Goal: Transaction & Acquisition: Purchase product/service

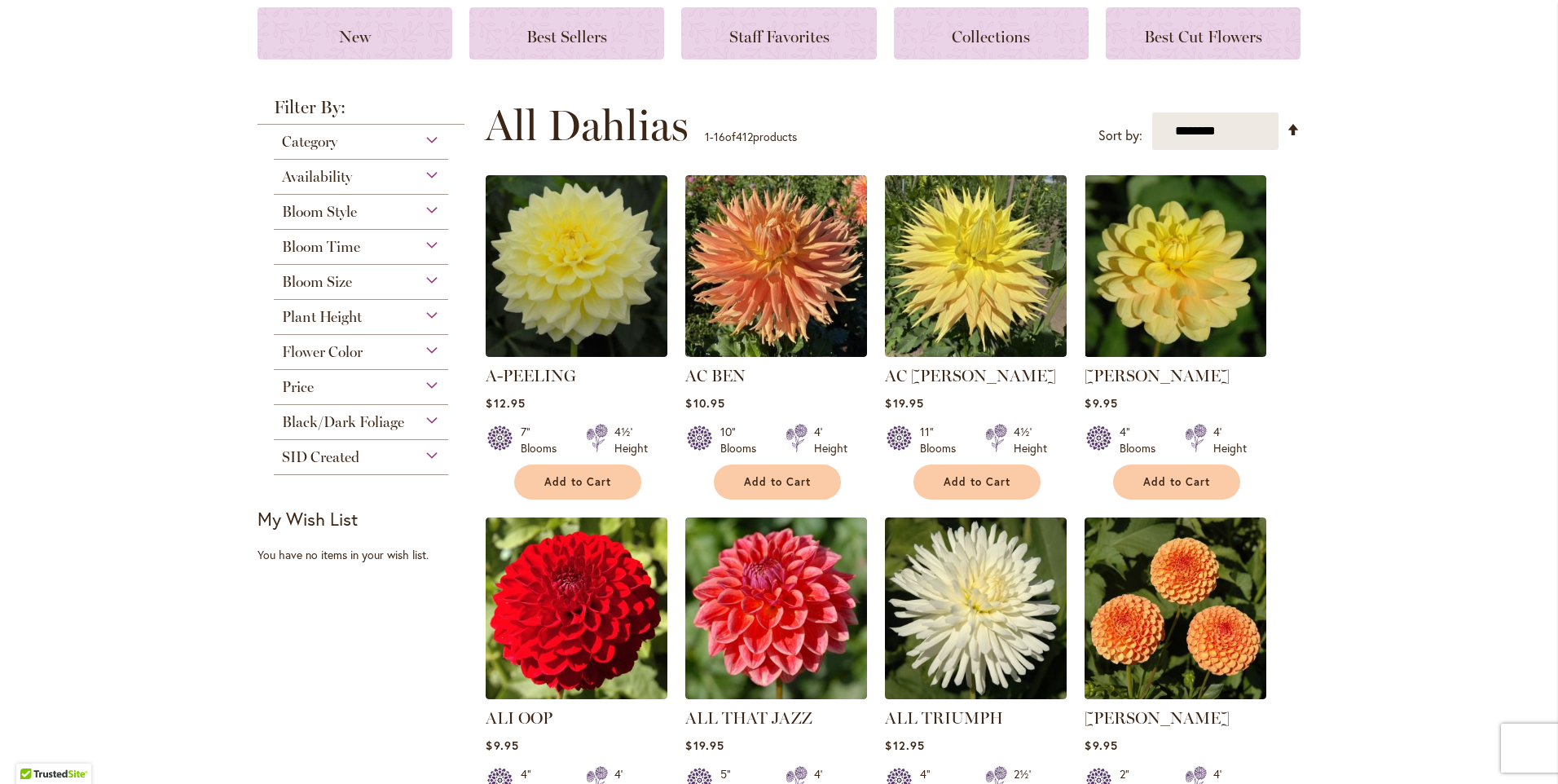
scroll to position [244, 0]
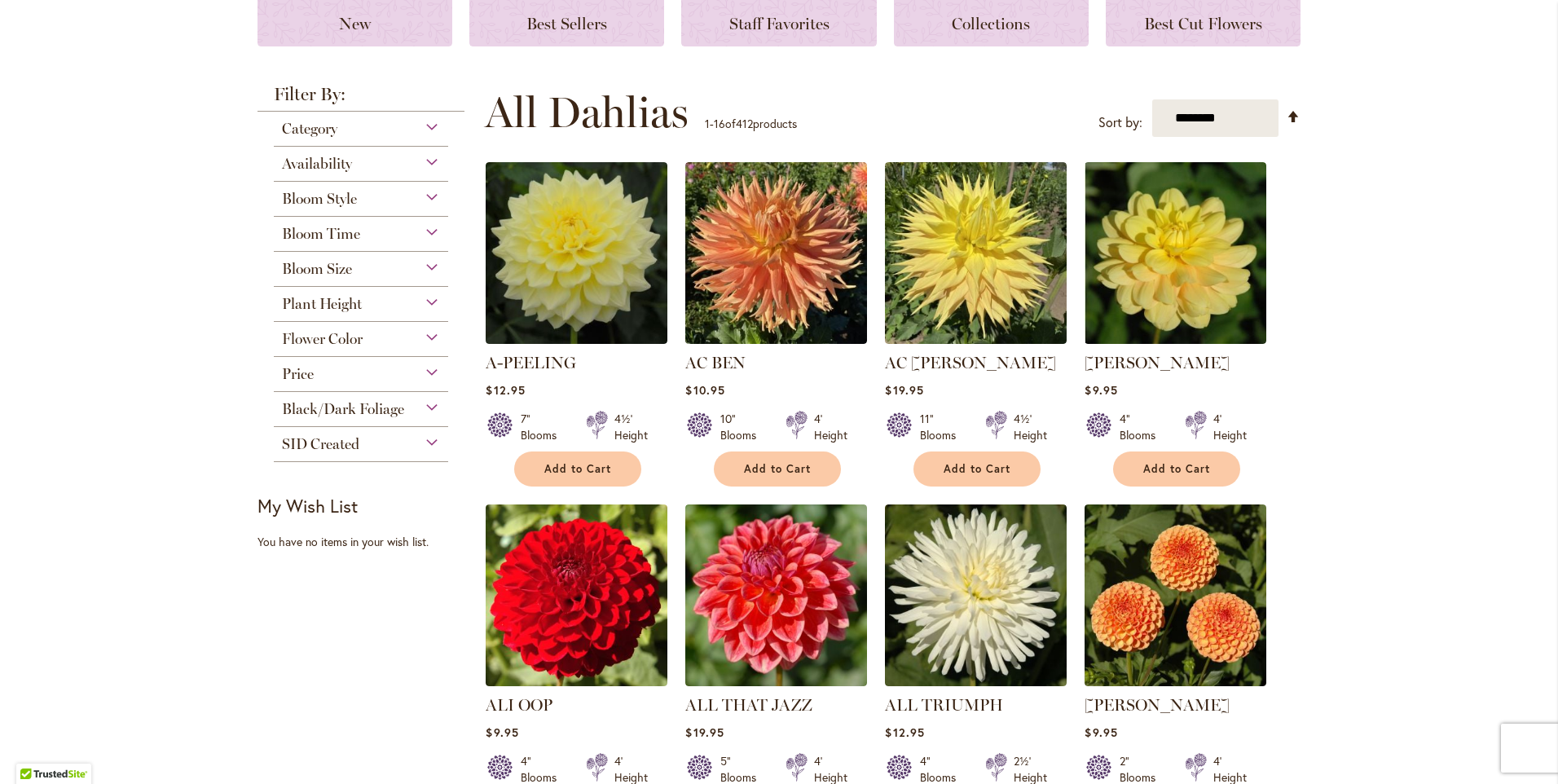
click at [358, 142] on div "Category Best Sellers 32 items New 5 items New & Exclusive 2 items 6" at bounding box center [360, 129] width 174 height 35
click at [365, 129] on div "Category" at bounding box center [360, 124] width 174 height 26
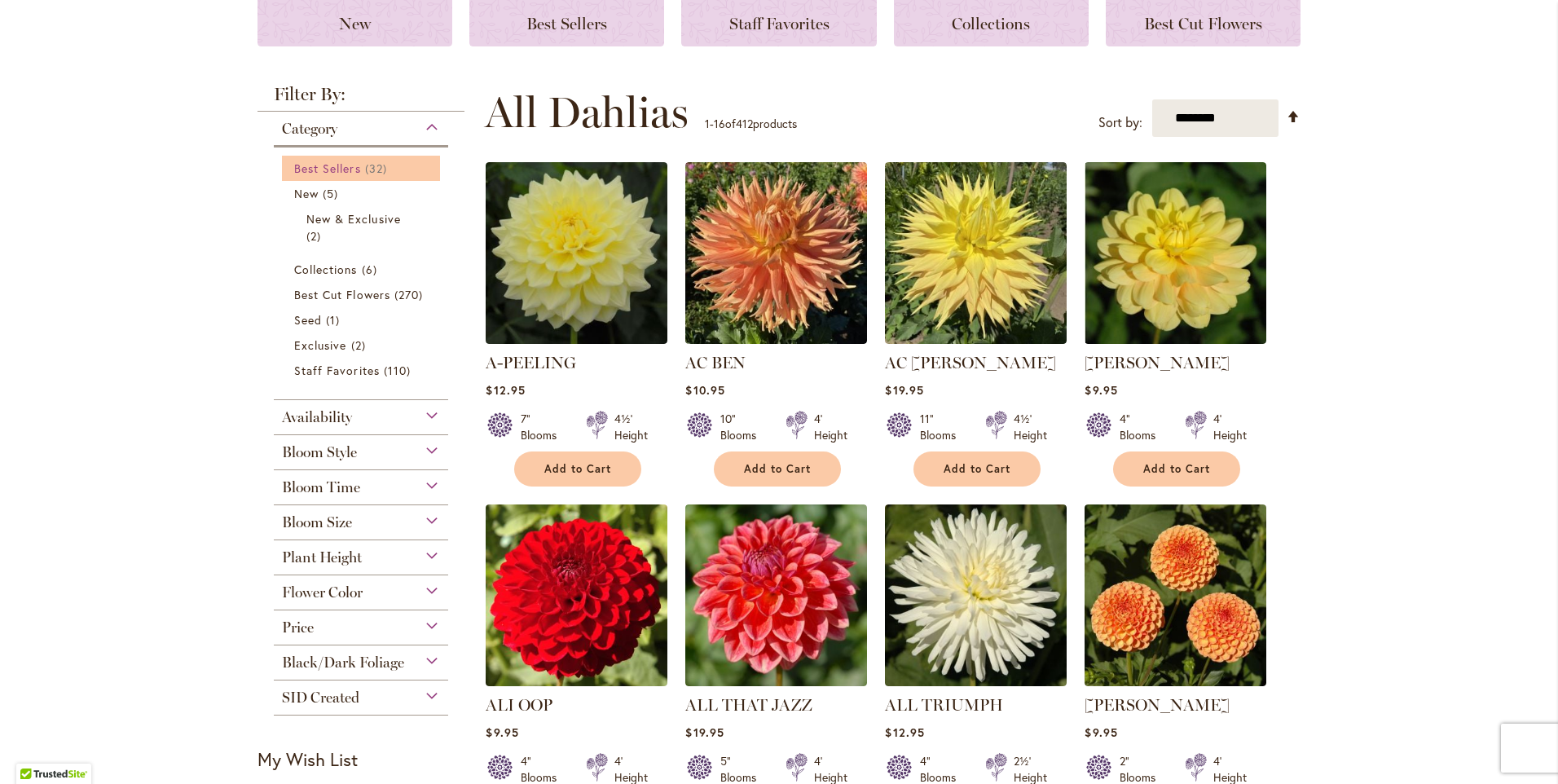
click at [351, 167] on span "Best Sellers" at bounding box center [328, 168] width 67 height 16
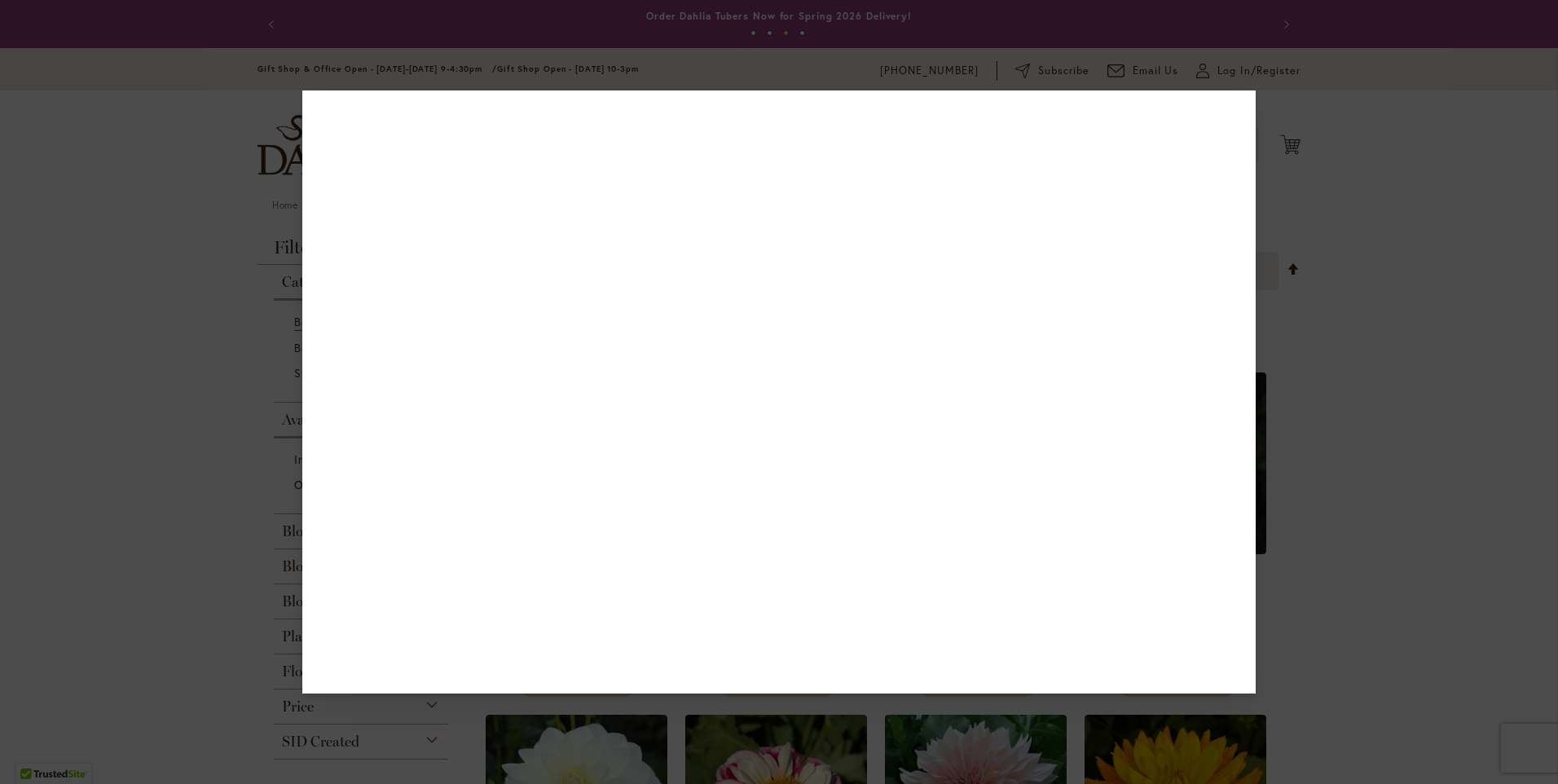
click at [83, 374] on div at bounding box center [779, 392] width 1558 height 784
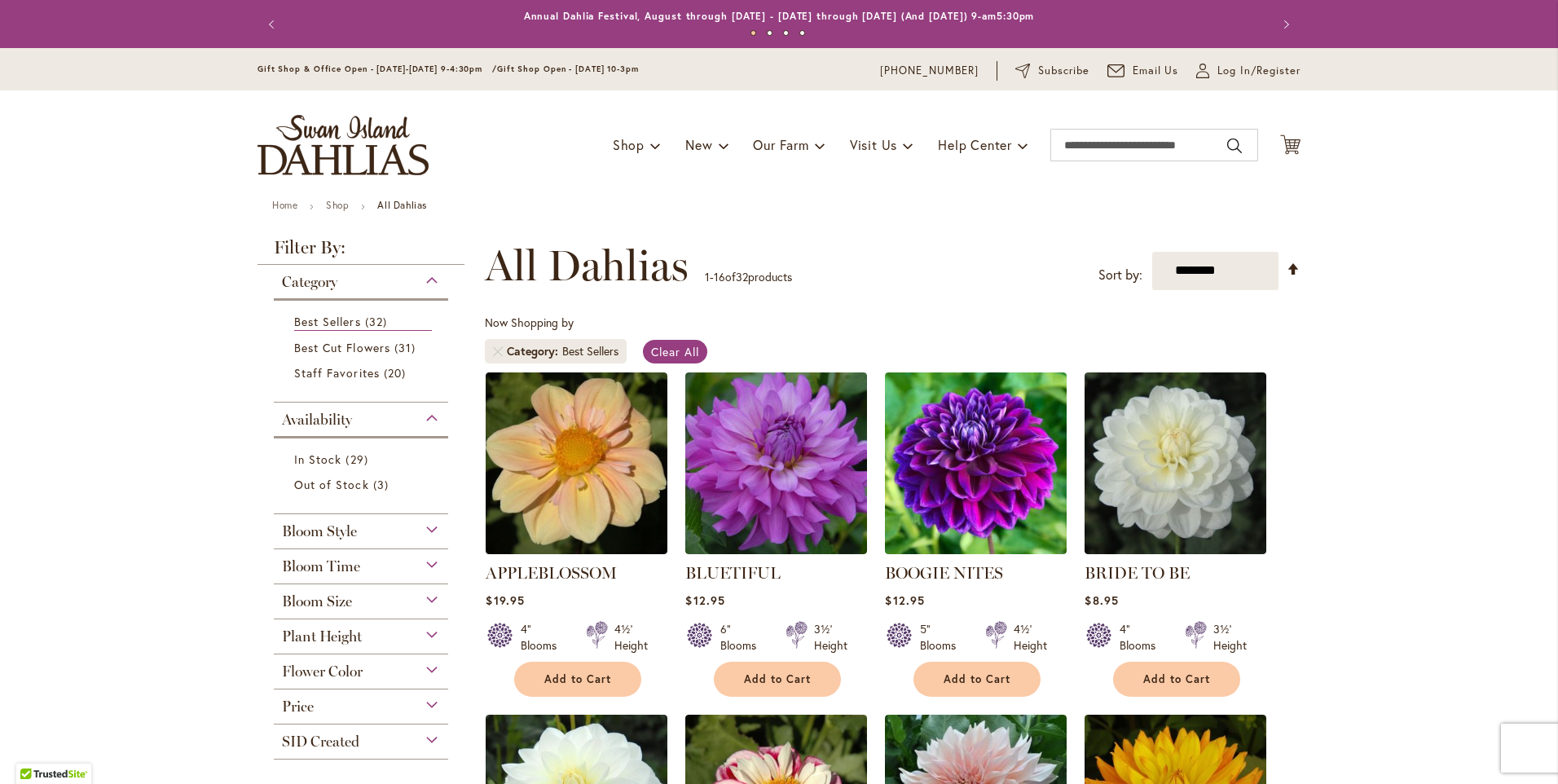
click at [420, 282] on div "Category" at bounding box center [360, 278] width 174 height 26
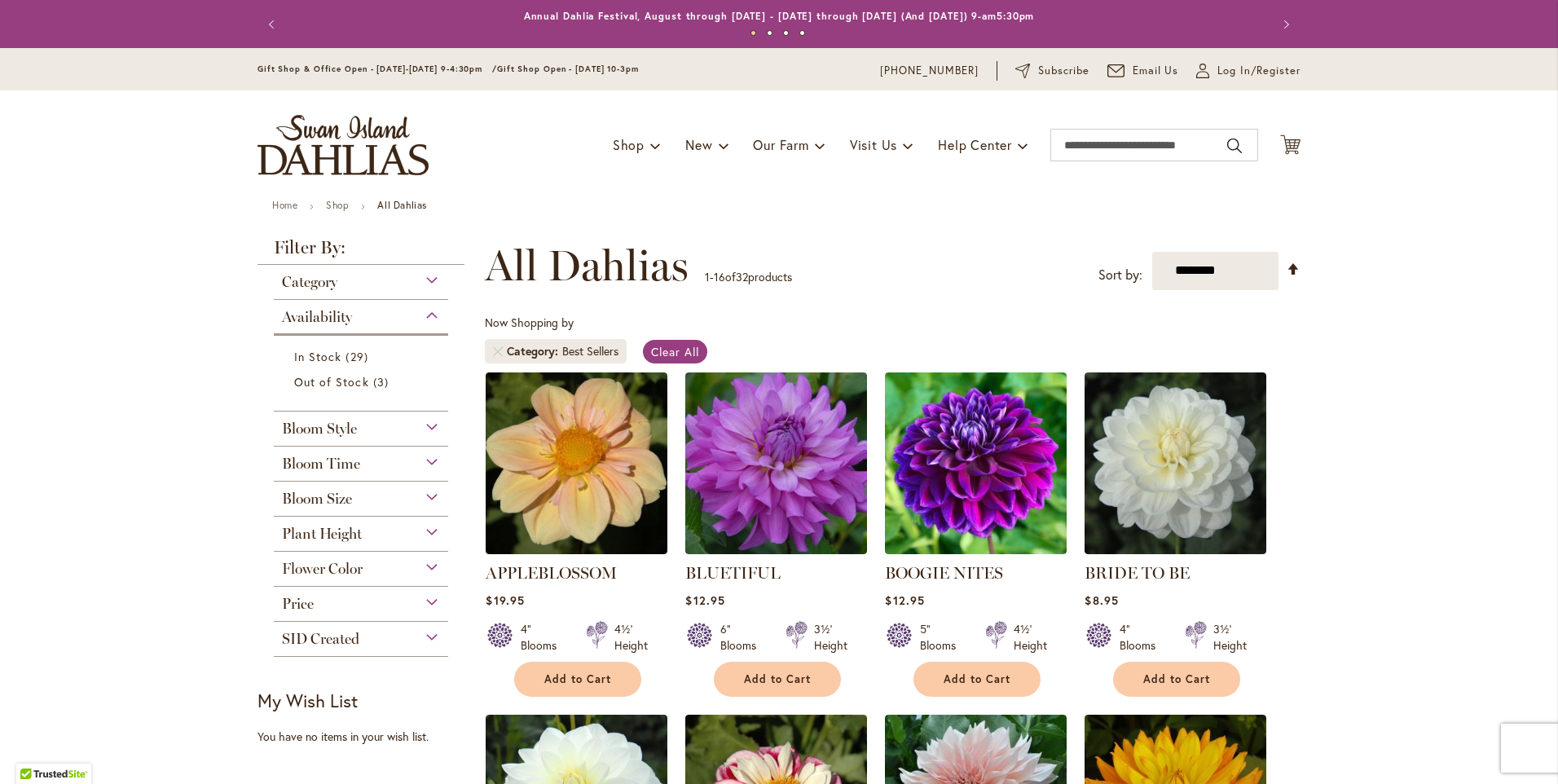
click at [434, 310] on div "Availability" at bounding box center [360, 313] width 174 height 26
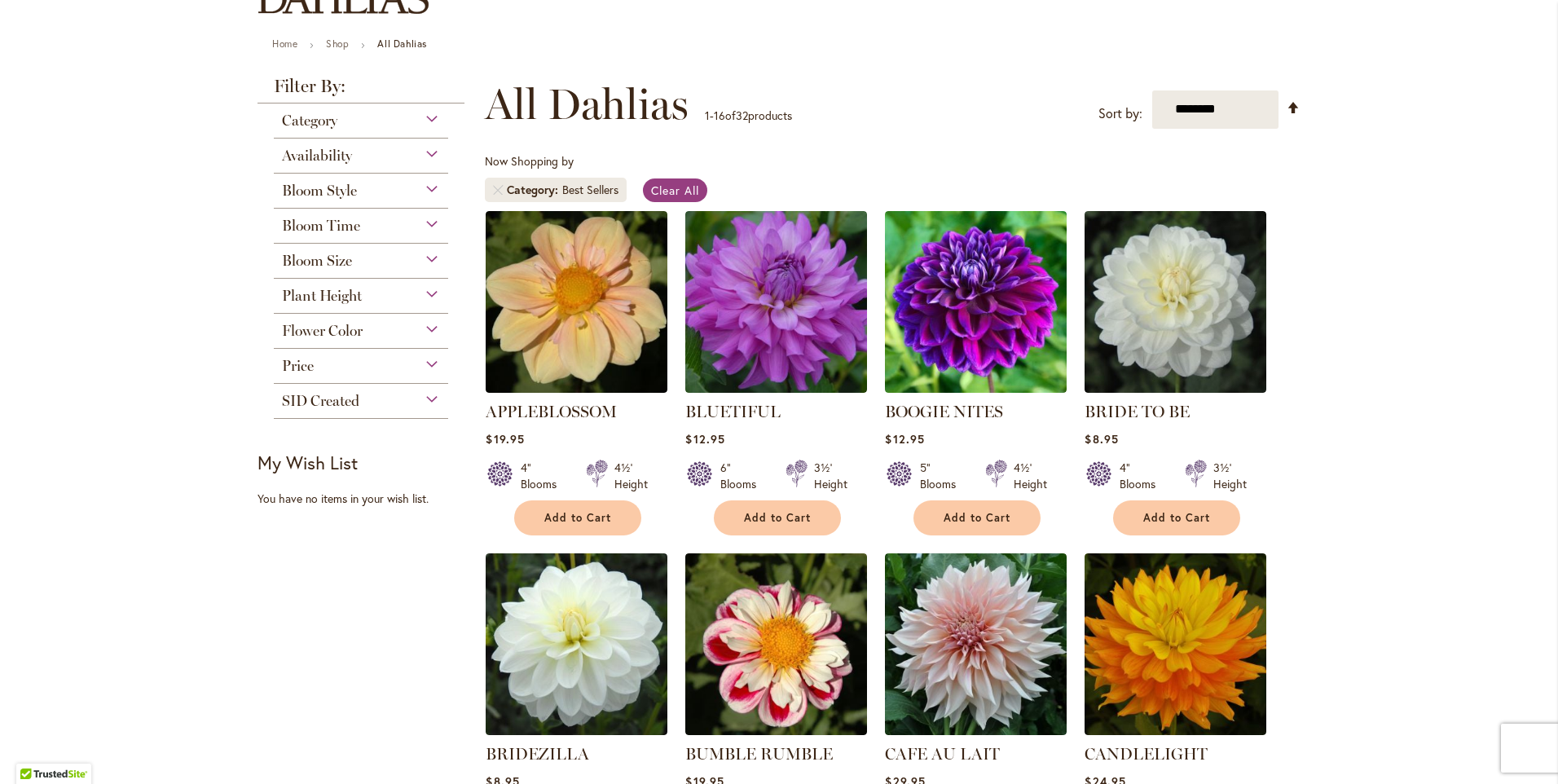
scroll to position [163, 0]
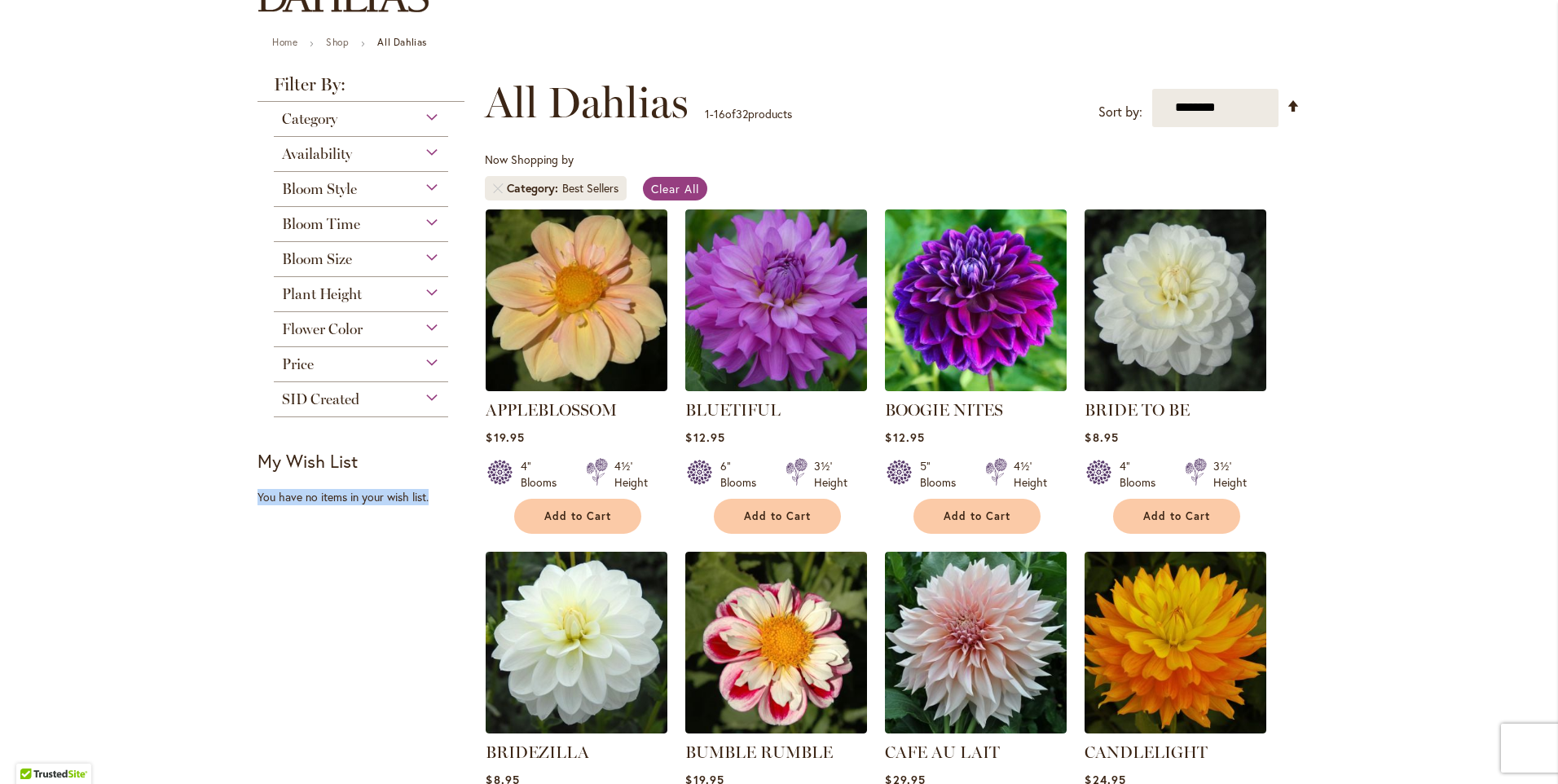
drag, startPoint x: 260, startPoint y: 500, endPoint x: 425, endPoint y: 513, distance: 165.5
copy div "You have no items in your wish list."
click at [301, 482] on div "My Wish List Last Added Items You have no items in your wish list." at bounding box center [366, 477] width 218 height 55
drag, startPoint x: 249, startPoint y: 452, endPoint x: 357, endPoint y: 453, distance: 108.0
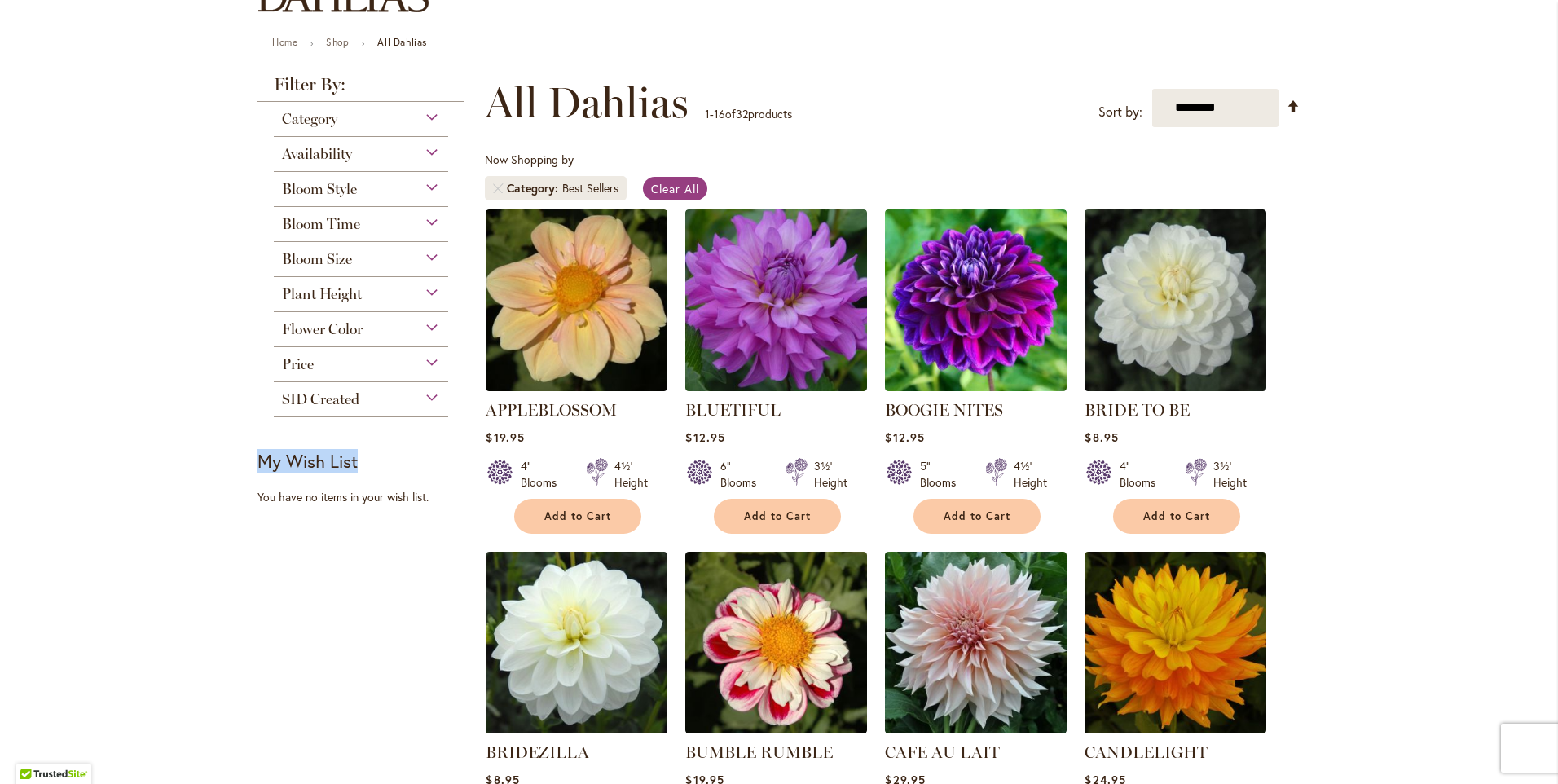
drag, startPoint x: 357, startPoint y: 453, endPoint x: 417, endPoint y: 393, distance: 84.9
click at [417, 393] on div "SID Created" at bounding box center [360, 395] width 174 height 26
click at [372, 404] on div "SID Created" at bounding box center [360, 395] width 174 height 26
click at [403, 368] on div "Price" at bounding box center [360, 359] width 174 height 26
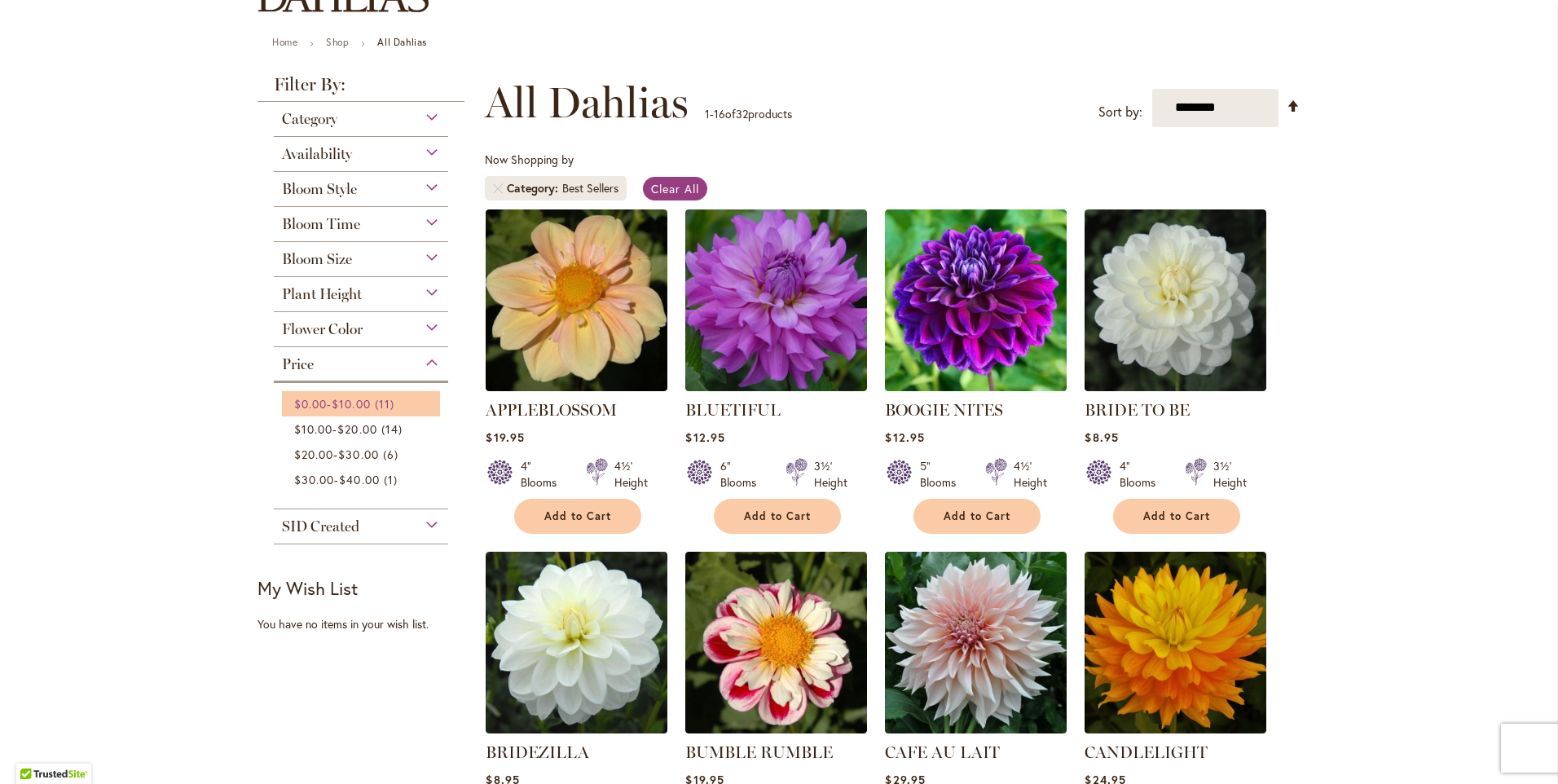
click at [378, 403] on span "11 items" at bounding box center [387, 404] width 23 height 18
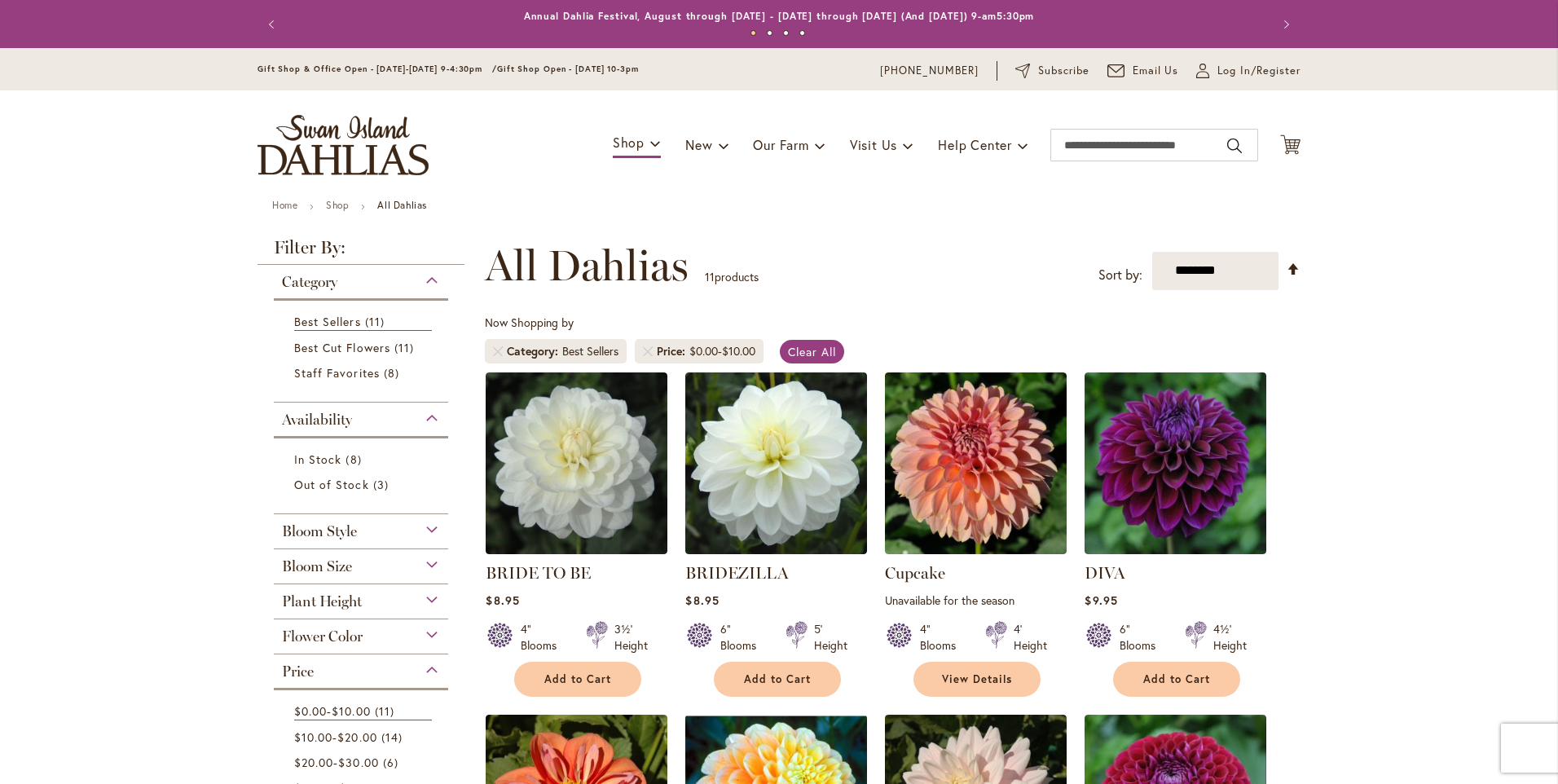
scroll to position [253, 0]
